Goal: Transaction & Acquisition: Download file/media

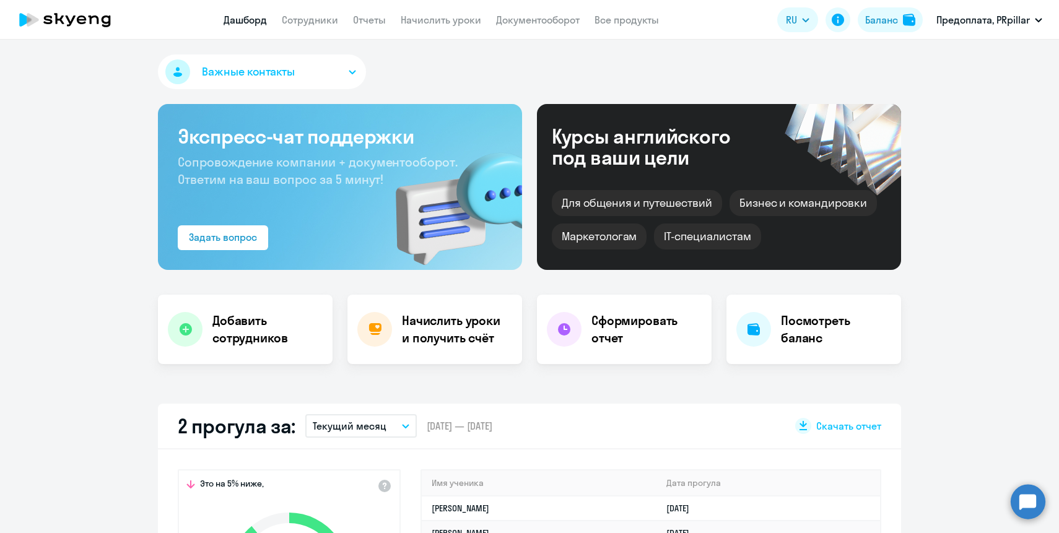
select select "30"
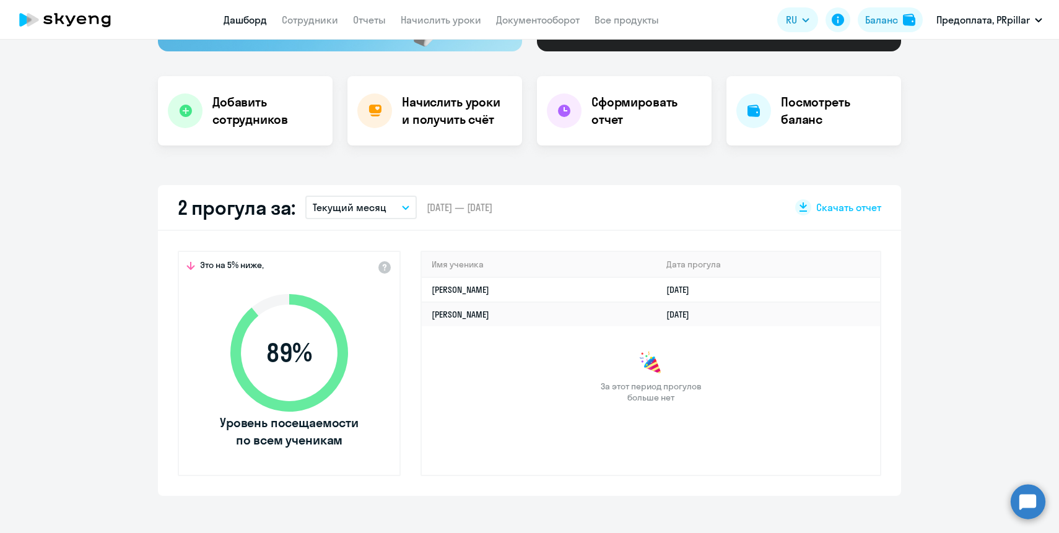
scroll to position [217, 0]
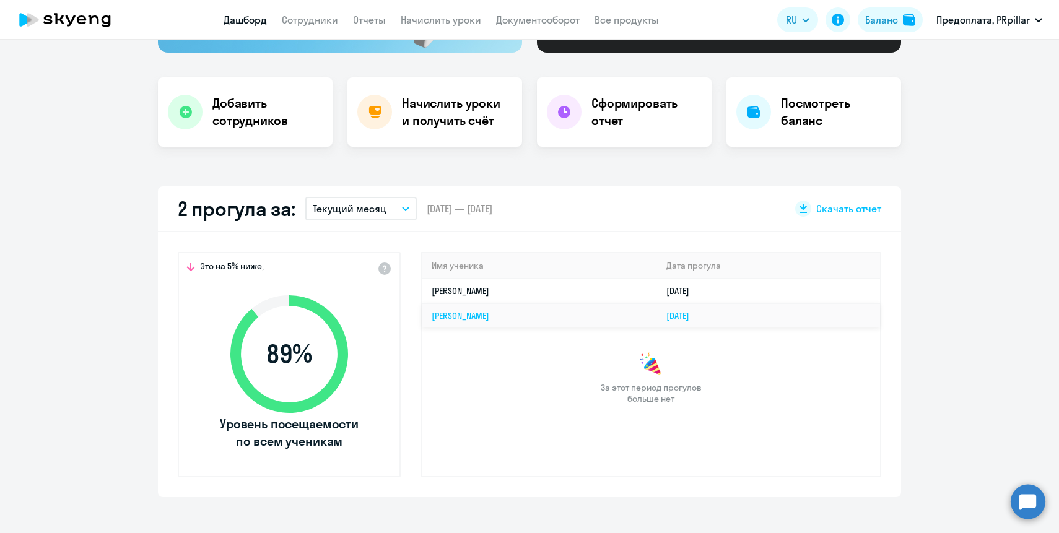
click at [501, 316] on td "[PERSON_NAME]" at bounding box center [539, 316] width 235 height 24
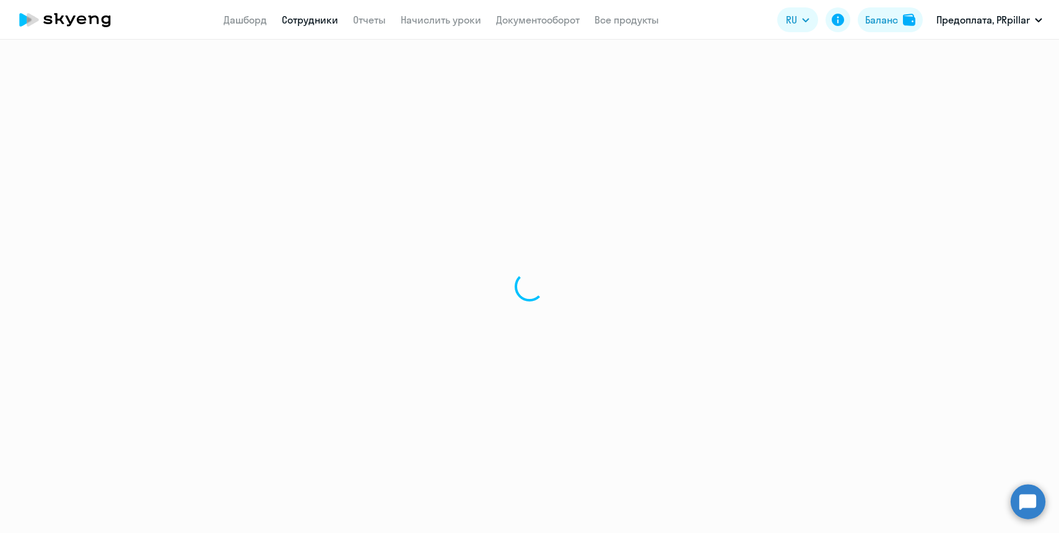
select select "english"
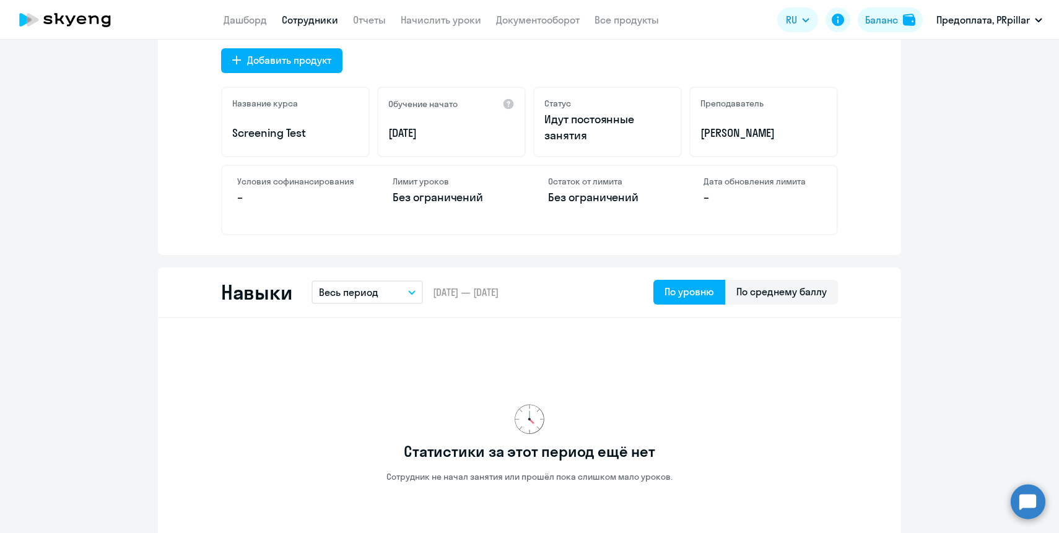
scroll to position [448, 0]
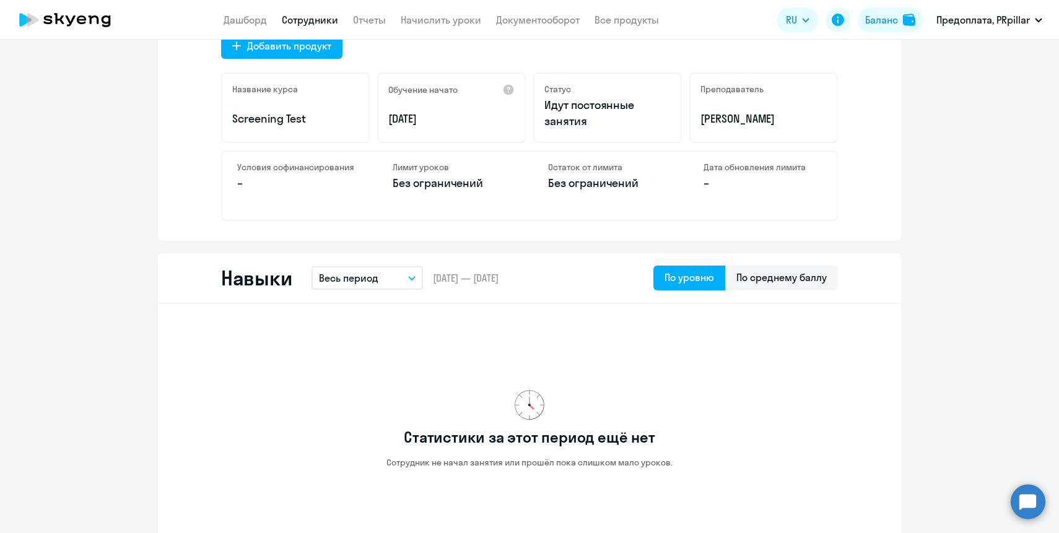
click at [388, 275] on button "Весь период" at bounding box center [368, 278] width 112 height 24
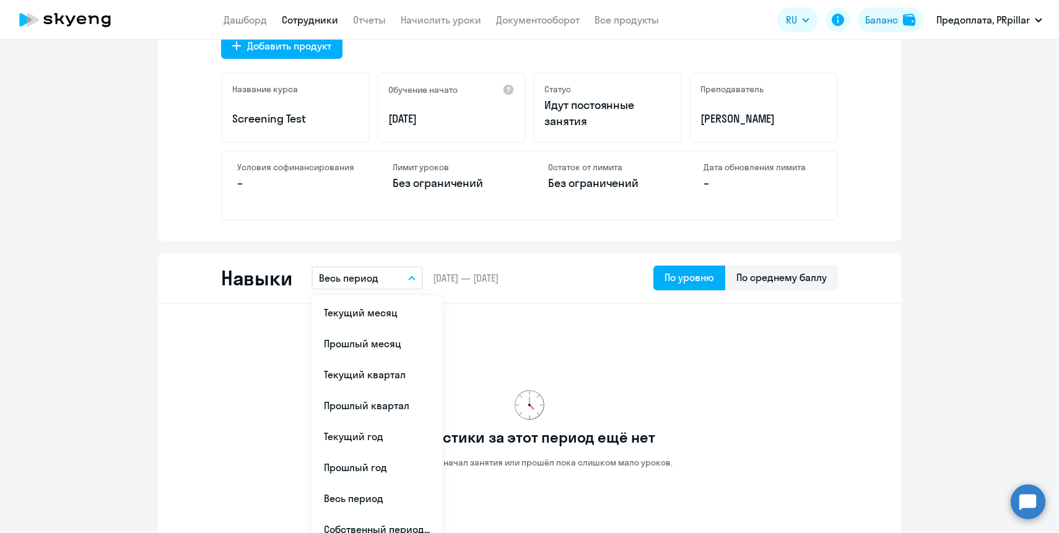
click at [457, 256] on div "Навыки Весь период Текущий месяц Прошлый месяц Текущий квартал [GEOGRAPHIC_DATA…" at bounding box center [529, 278] width 743 height 51
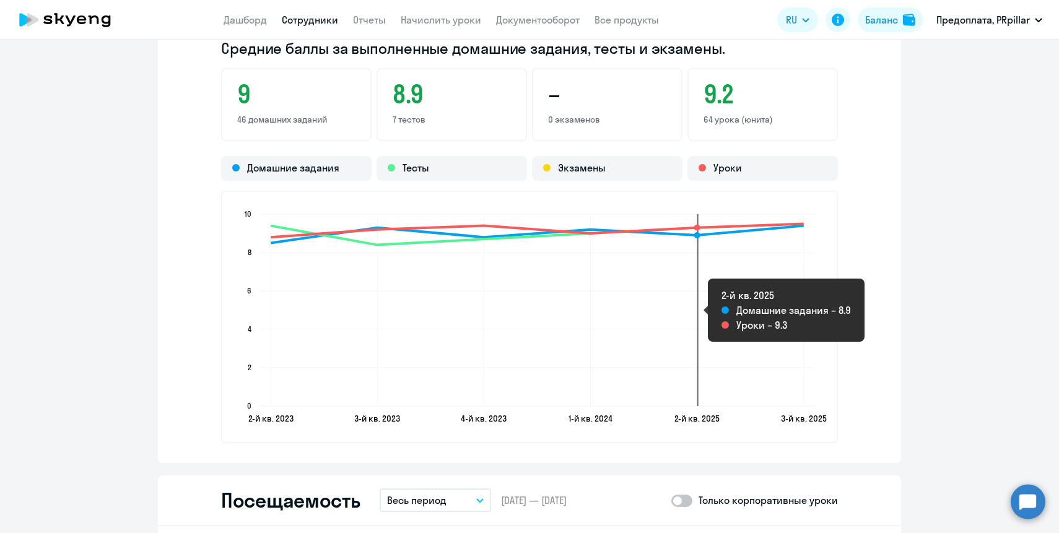
scroll to position [1815, 0]
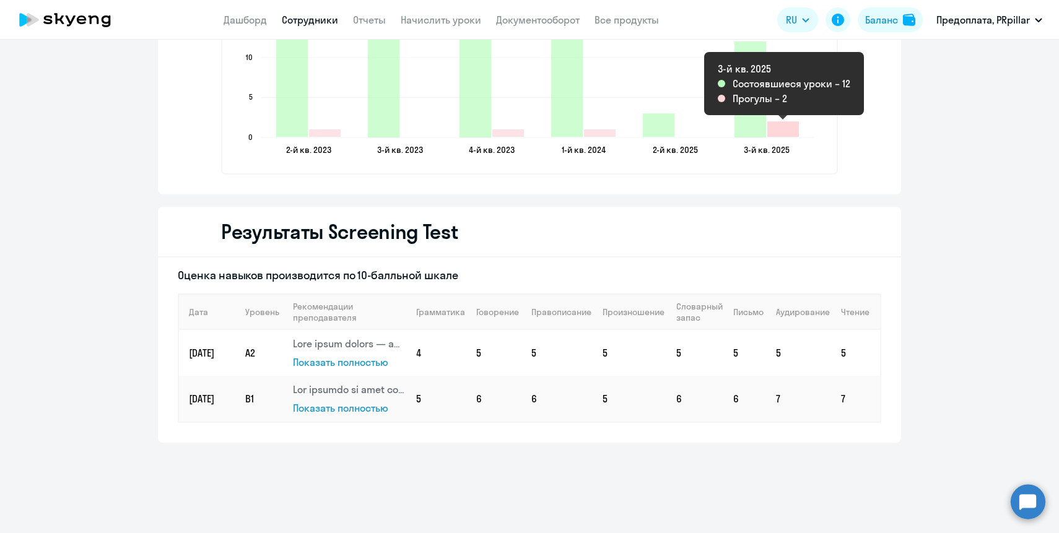
click at [786, 131] on icon "2025-08-08T22:00:00.000Z Прогулы 2" at bounding box center [784, 128] width 32 height 15
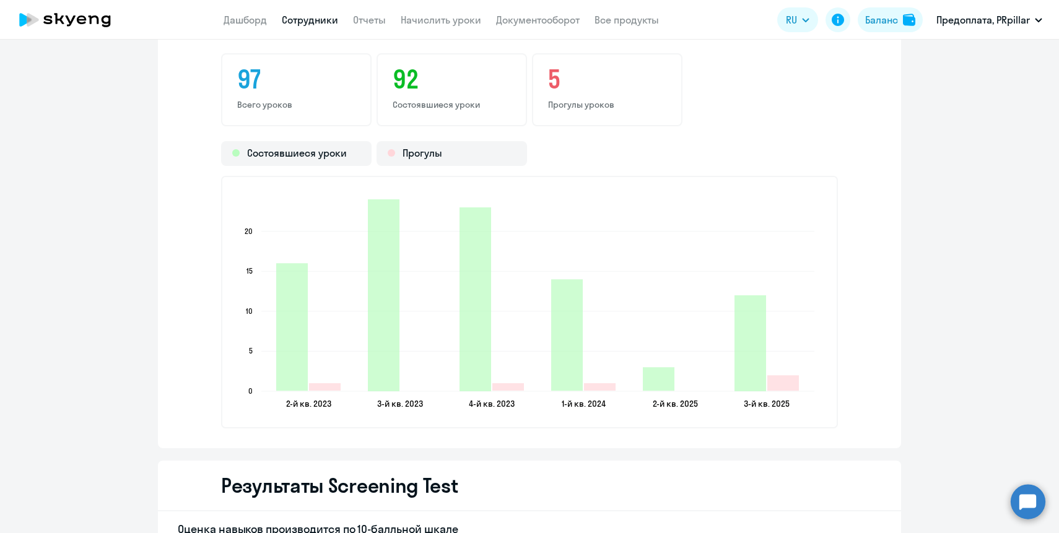
scroll to position [1365, 0]
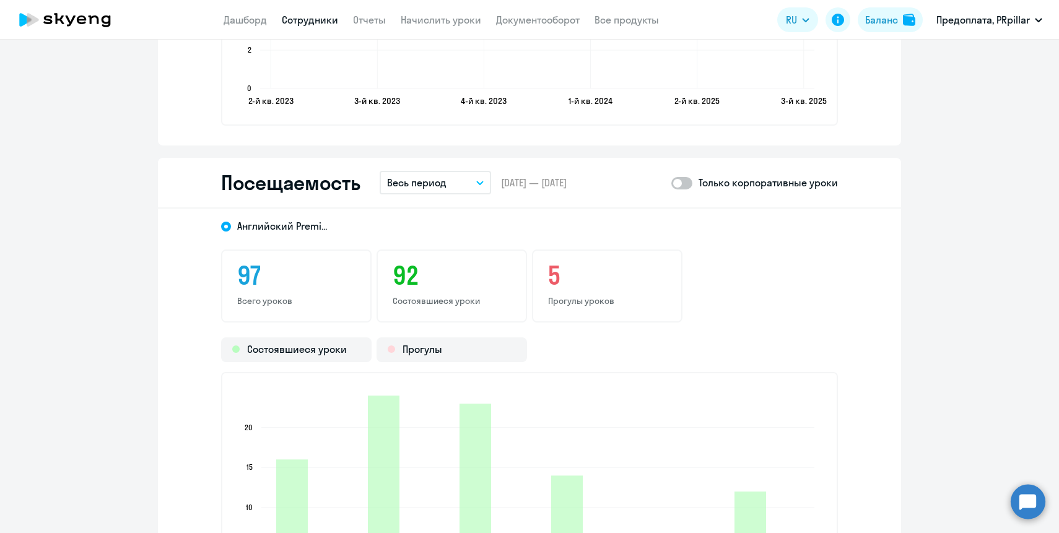
click at [546, 271] on div "5 Прогулы уроков" at bounding box center [607, 286] width 151 height 73
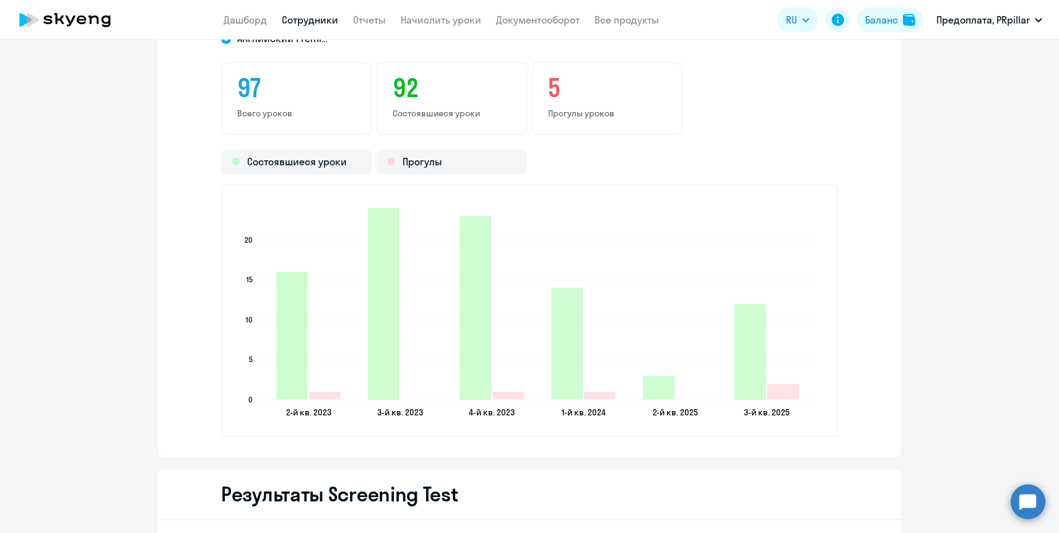
scroll to position [1553, 0]
click at [776, 405] on icon "2-й кв. 2023 2-й кв. 2023 3-й кв. 2023 3-й кв. 2023 4-й кв. 2023 4-й кв. 2023 1…" at bounding box center [529, 310] width 588 height 218
click at [786, 377] on icon "2-й кв. 2023 2-й кв. 2023 3-й кв. 2023 3-й кв. 2023 4-й кв. 2023 4-й кв. 2023 1…" at bounding box center [529, 310] width 588 height 218
click at [786, 382] on icon "2-й кв. 2023 2-й кв. 2023 3-й кв. 2023 3-й кв. 2023 4-й кв. 2023 4-й кв. 2023 1…" at bounding box center [529, 310] width 588 height 218
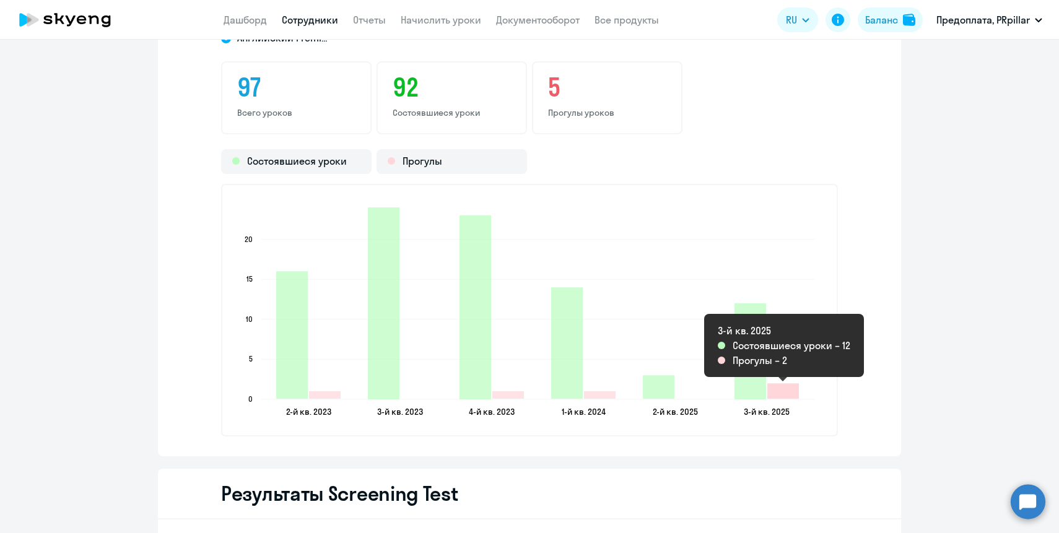
click at [787, 390] on icon "2025-08-08T22:00:00.000Z Прогулы 2" at bounding box center [784, 390] width 32 height 15
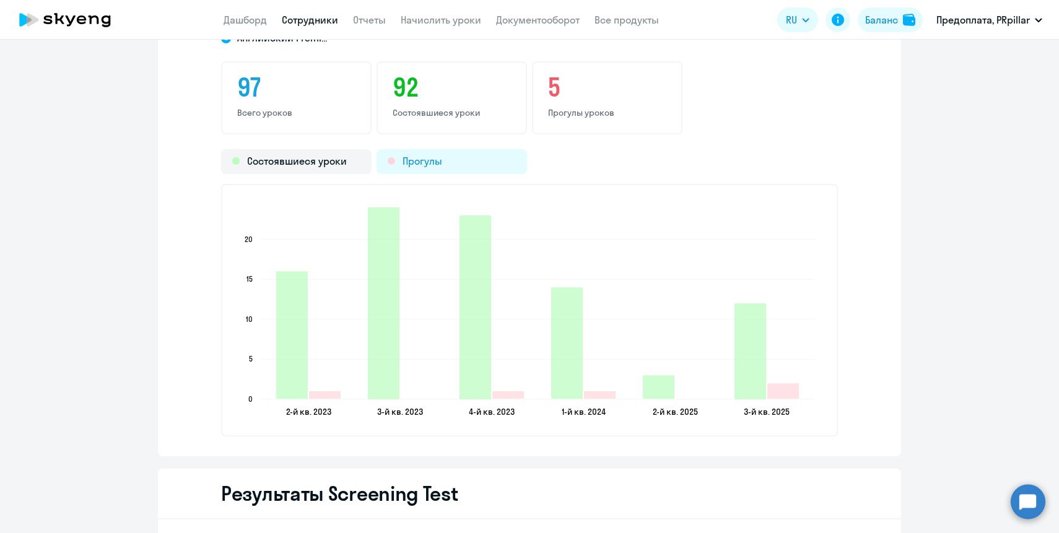
click at [466, 170] on div "Прогулы" at bounding box center [452, 161] width 151 height 25
click at [392, 160] on div at bounding box center [391, 160] width 7 height 7
click at [579, 89] on h3 "5" at bounding box center [607, 87] width 118 height 30
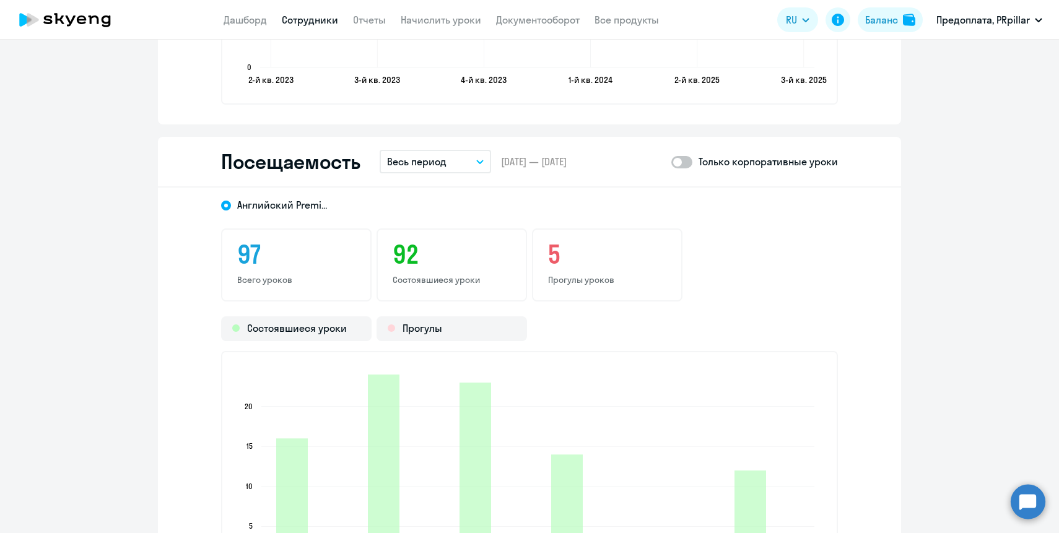
scroll to position [1385, 0]
click at [442, 167] on p "Весь период" at bounding box center [416, 162] width 59 height 15
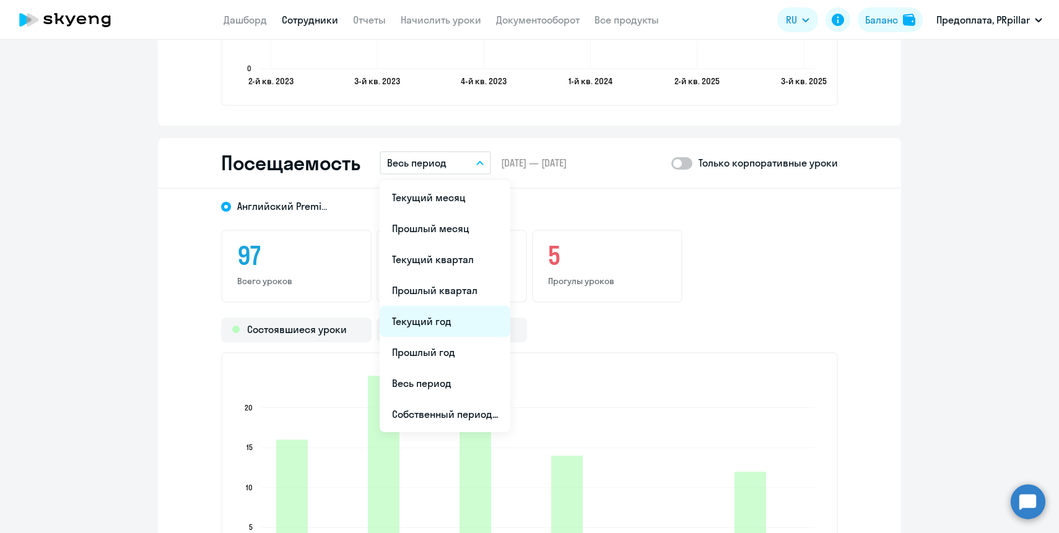
click at [444, 315] on li "Текущий год" at bounding box center [445, 321] width 131 height 31
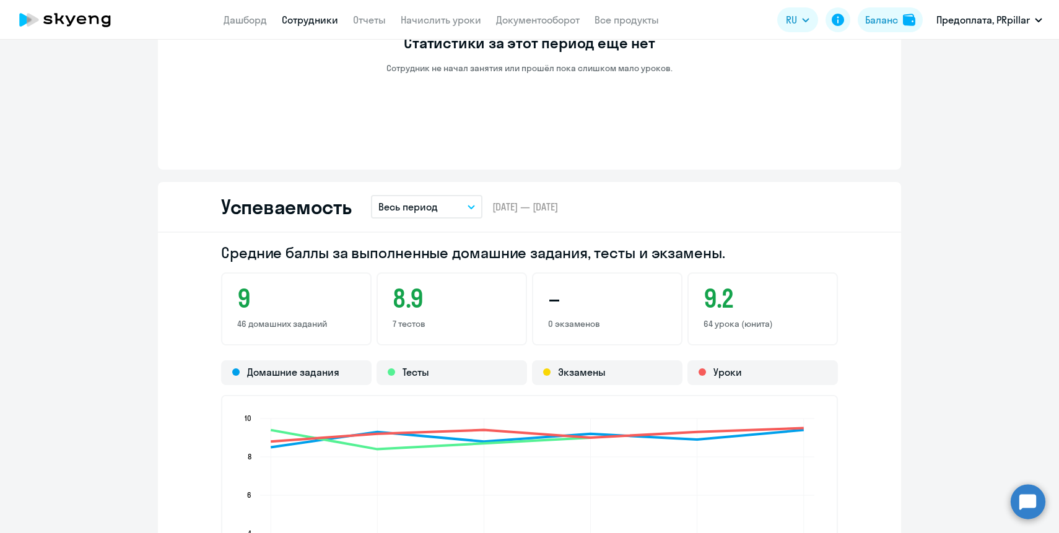
scroll to position [702, 0]
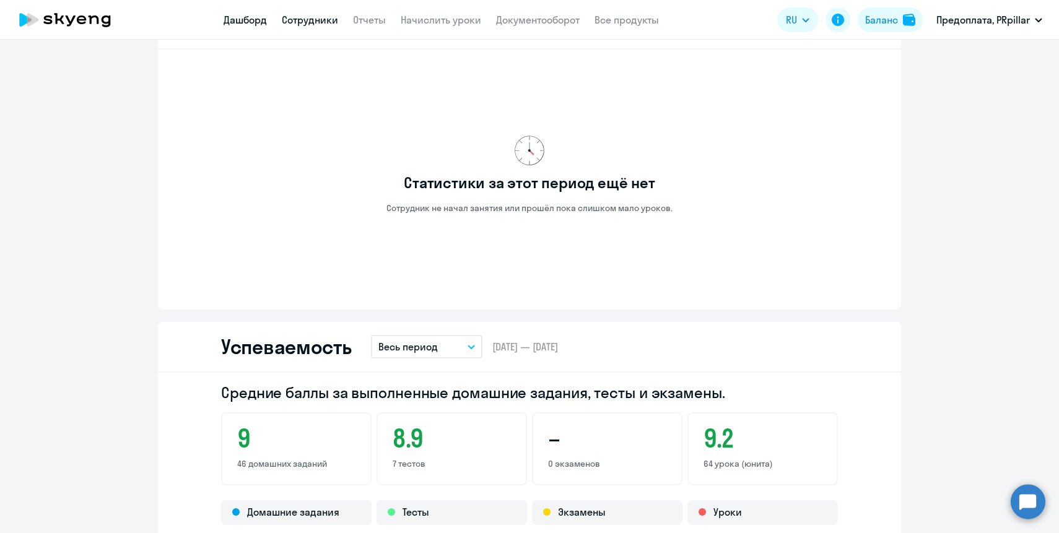
click at [248, 15] on link "Дашборд" at bounding box center [245, 20] width 43 height 12
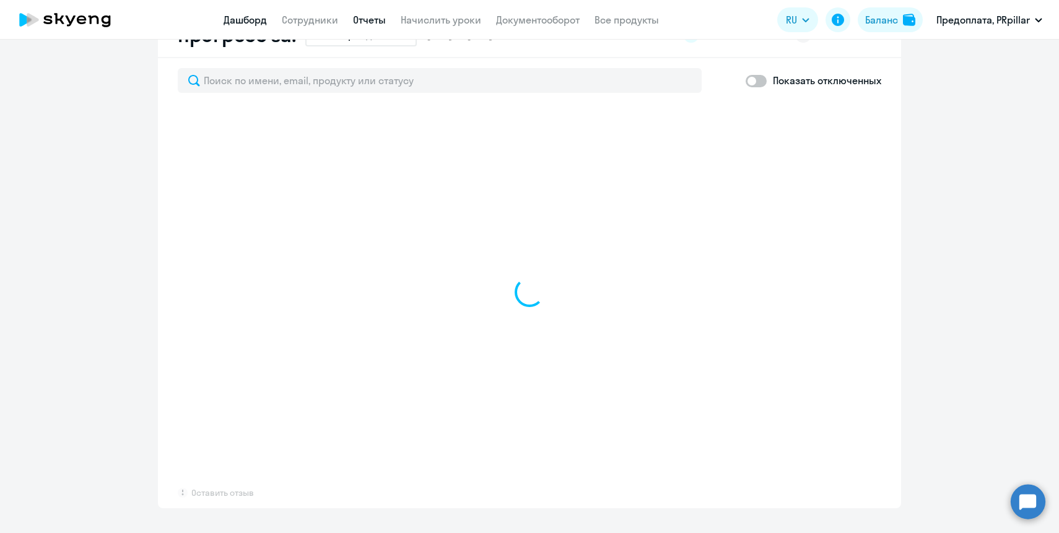
scroll to position [745, 0]
select select "30"
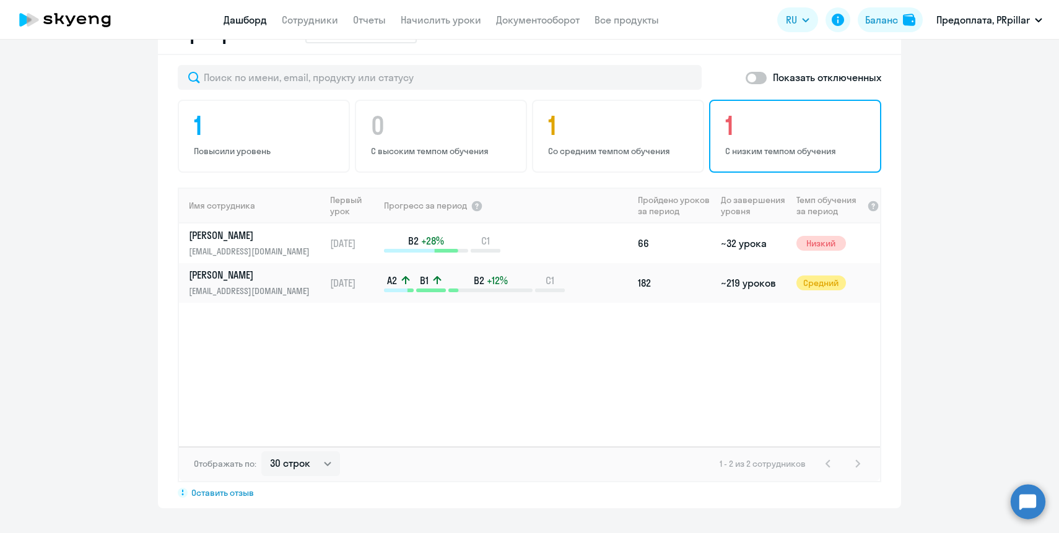
click at [782, 134] on h4 "1" at bounding box center [797, 126] width 144 height 30
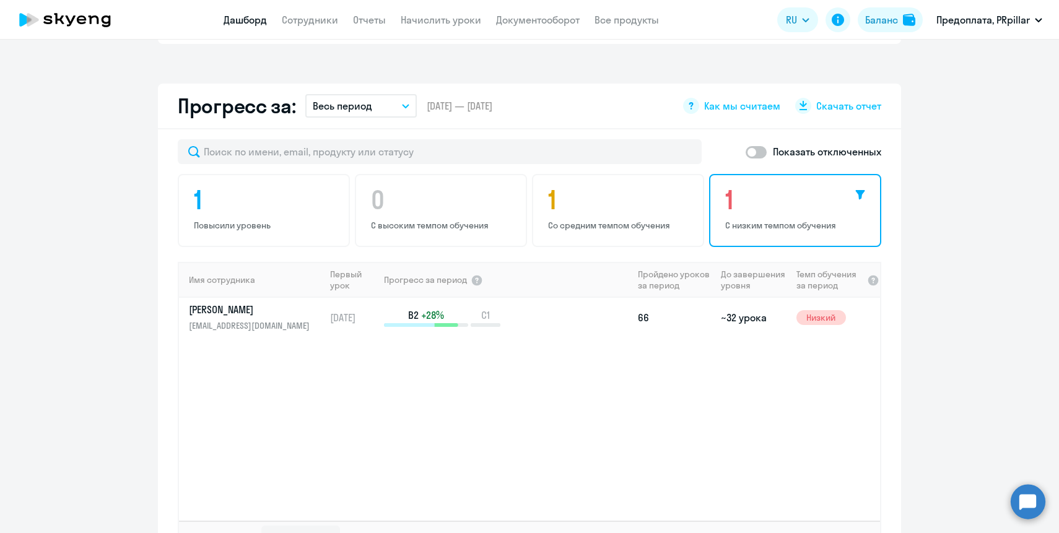
scroll to position [650, 0]
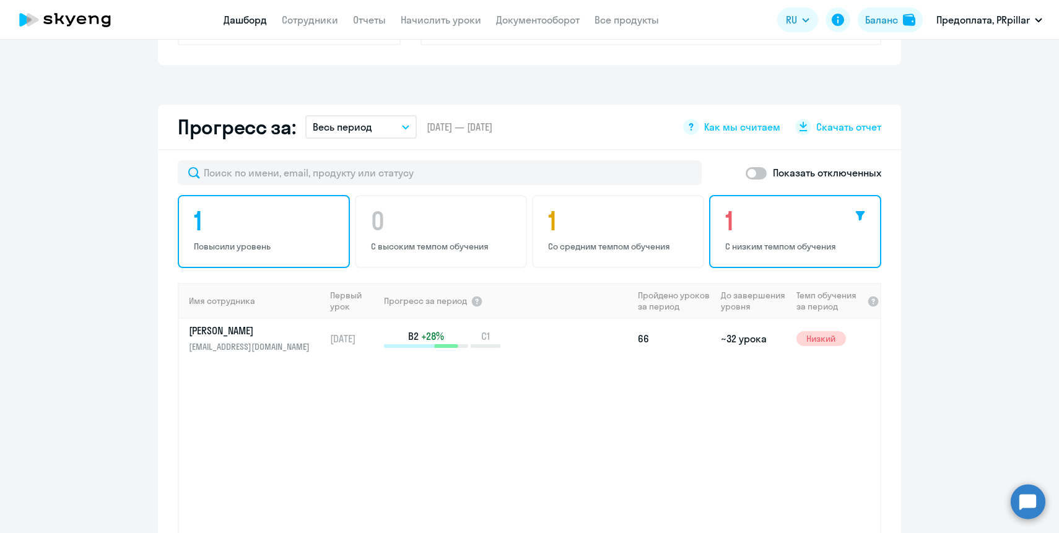
click at [239, 236] on div "1 Повысили уровень" at bounding box center [264, 231] width 172 height 73
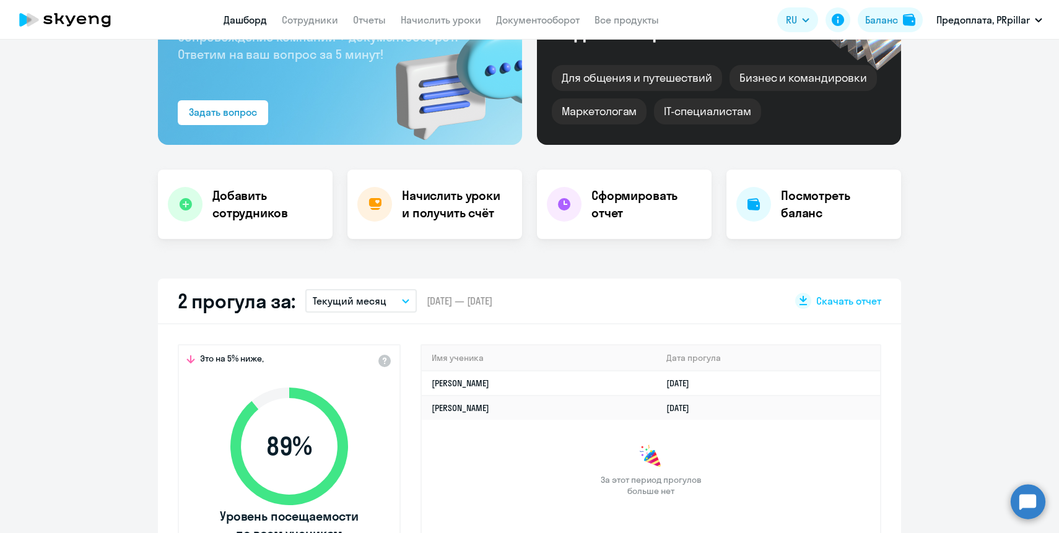
scroll to position [126, 0]
click at [360, 308] on button "Текущий месяц" at bounding box center [361, 301] width 112 height 24
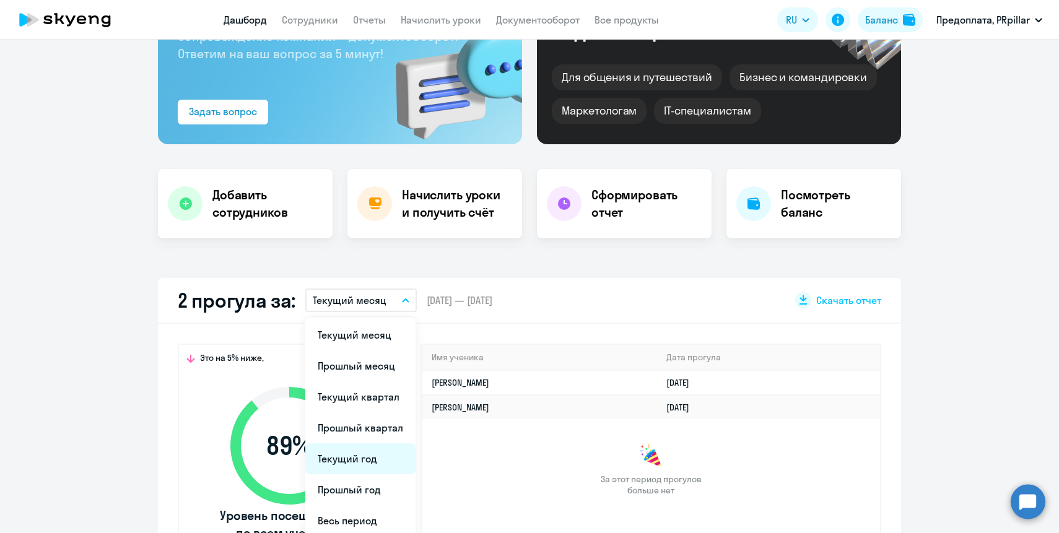
click at [365, 470] on li "Текущий год" at bounding box center [360, 459] width 110 height 31
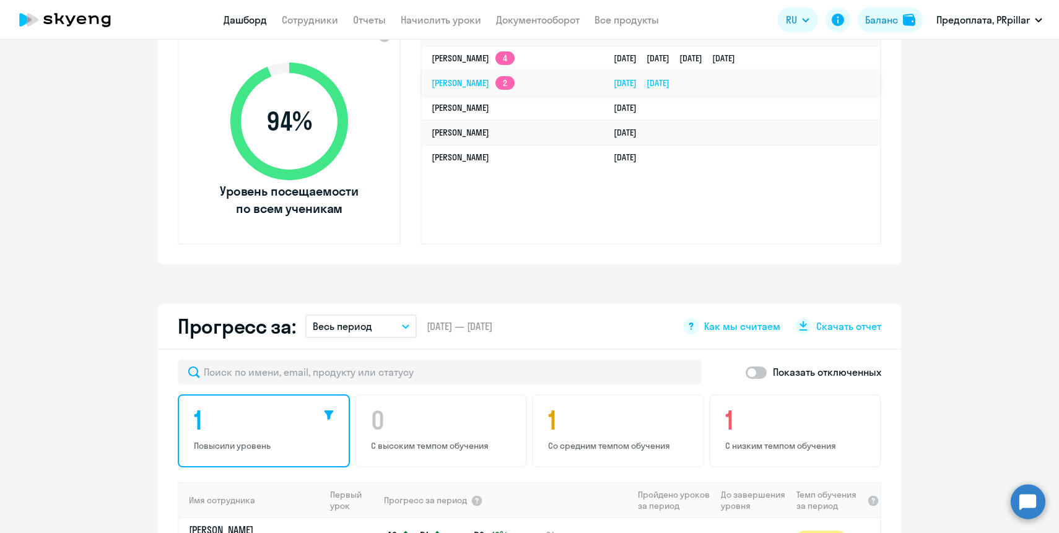
scroll to position [451, 0]
click at [743, 331] on span "Как мы считаем" at bounding box center [742, 326] width 76 height 14
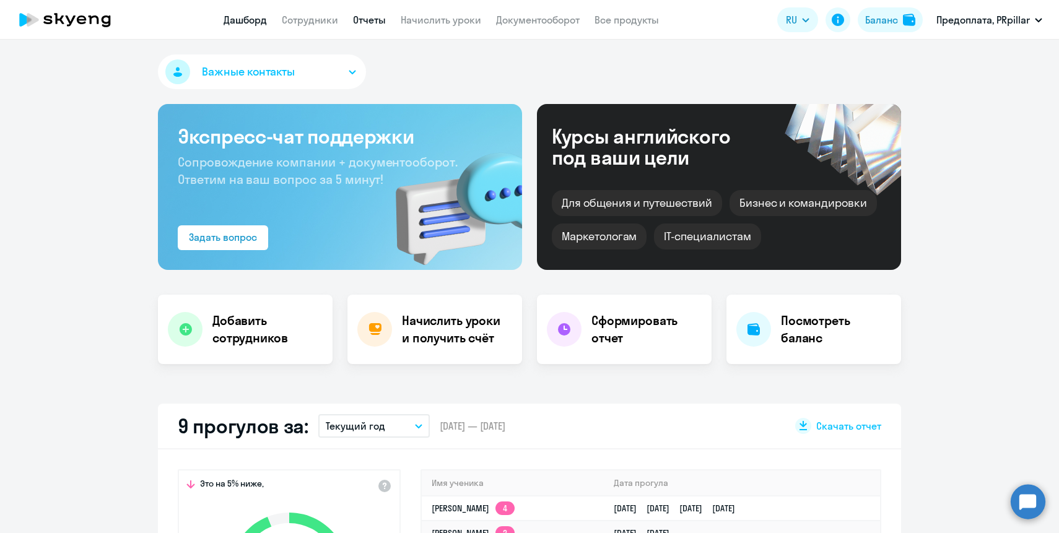
click at [363, 24] on link "Отчеты" at bounding box center [369, 20] width 33 height 12
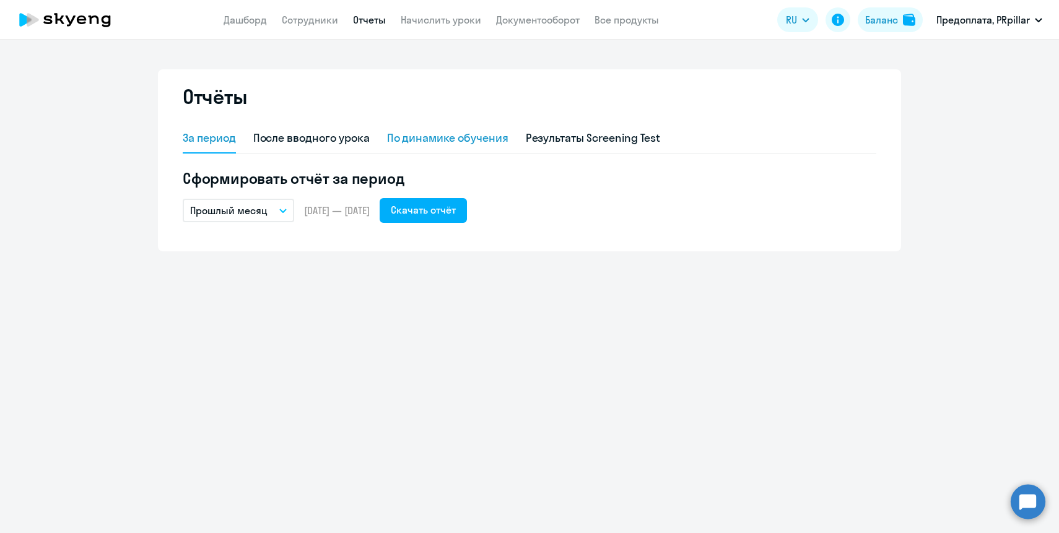
click at [462, 141] on div "По динамике обучения" at bounding box center [447, 138] width 121 height 16
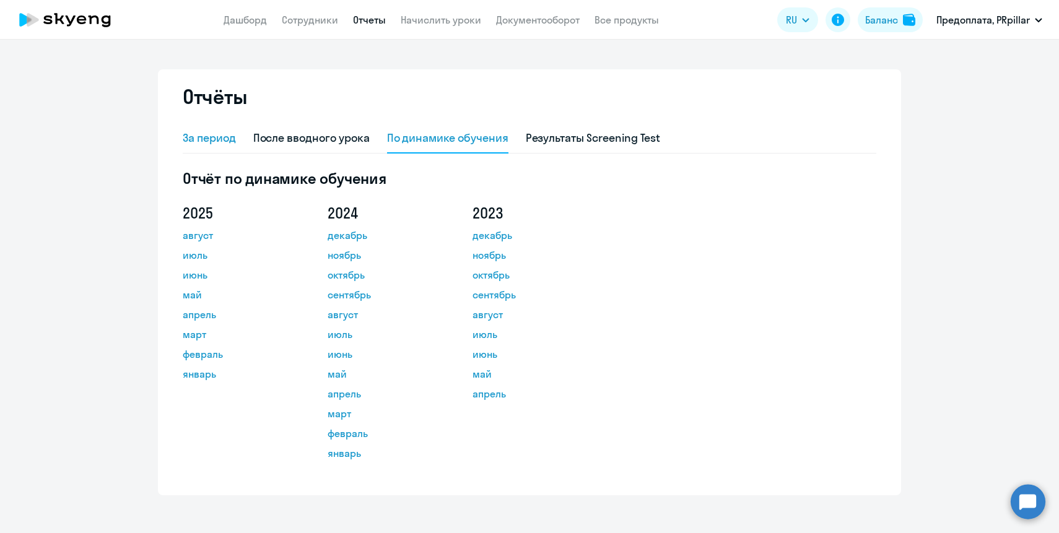
click at [211, 136] on div "За период" at bounding box center [209, 138] width 53 height 16
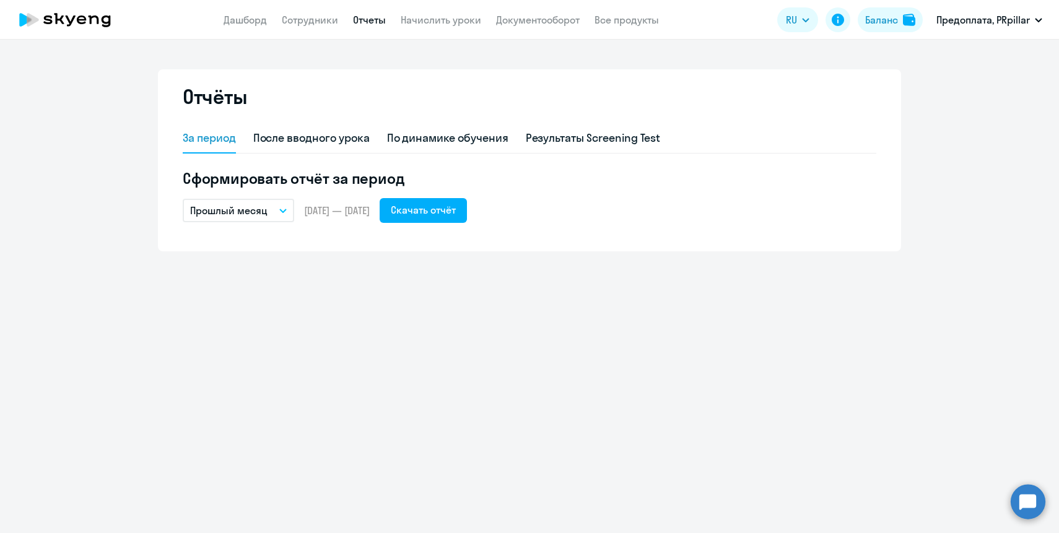
click at [268, 213] on button "Прошлый месяц" at bounding box center [239, 211] width 112 height 24
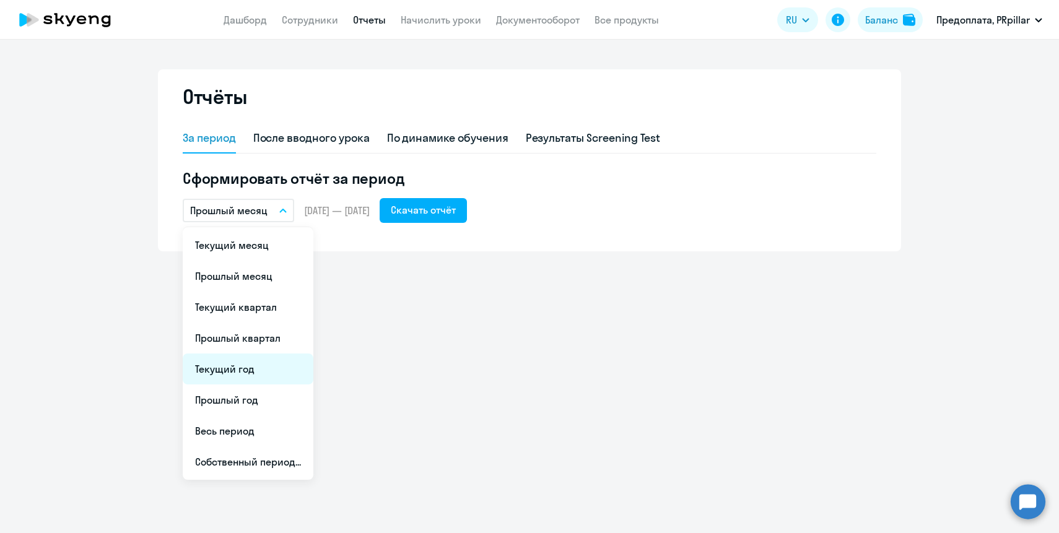
click at [271, 369] on li "Текущий год" at bounding box center [248, 369] width 131 height 31
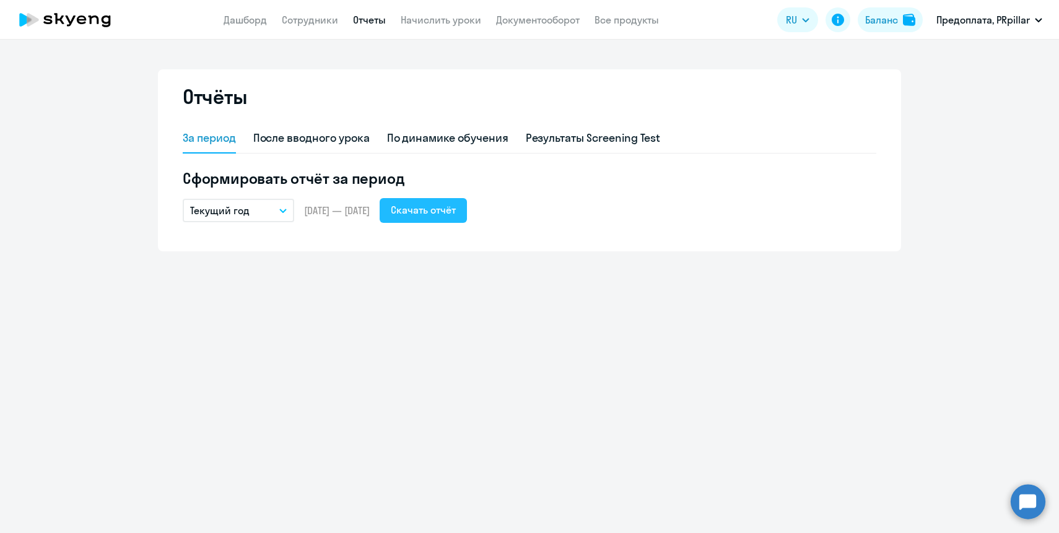
click at [433, 210] on div "Скачать отчёт" at bounding box center [423, 210] width 65 height 15
click at [451, 214] on div "Скачать отчёт" at bounding box center [423, 210] width 65 height 15
